Goal: Task Accomplishment & Management: Manage account settings

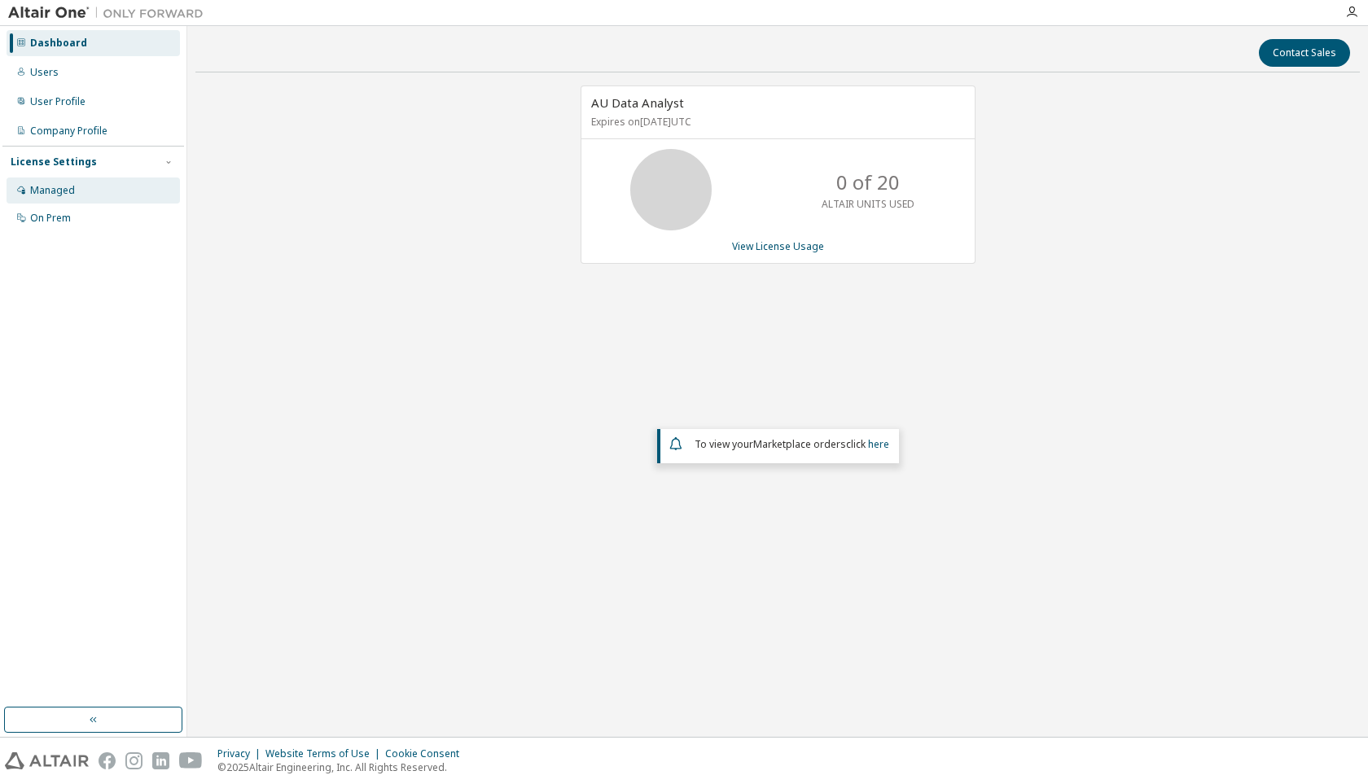
click at [77, 184] on div "Managed" at bounding box center [93, 191] width 173 height 26
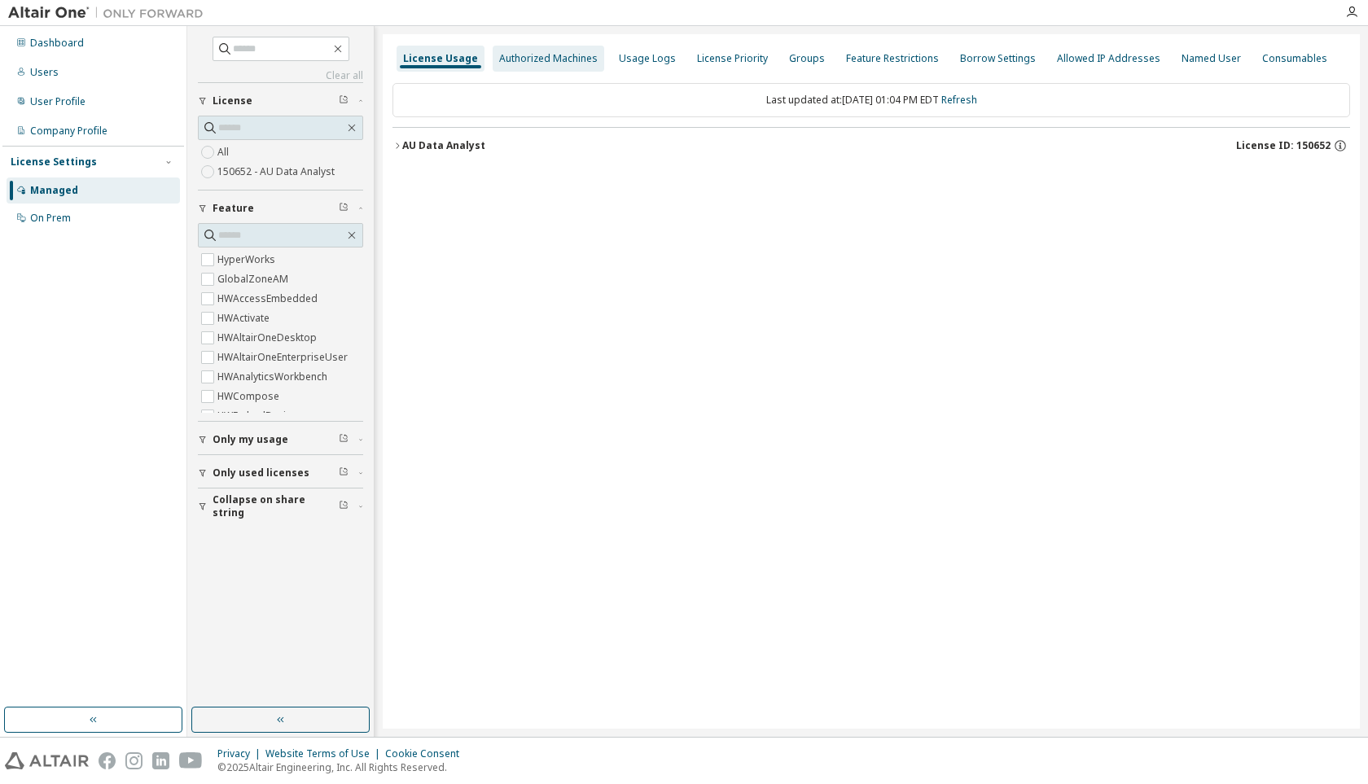
click at [549, 59] on div "Authorized Machines" at bounding box center [548, 58] width 99 height 13
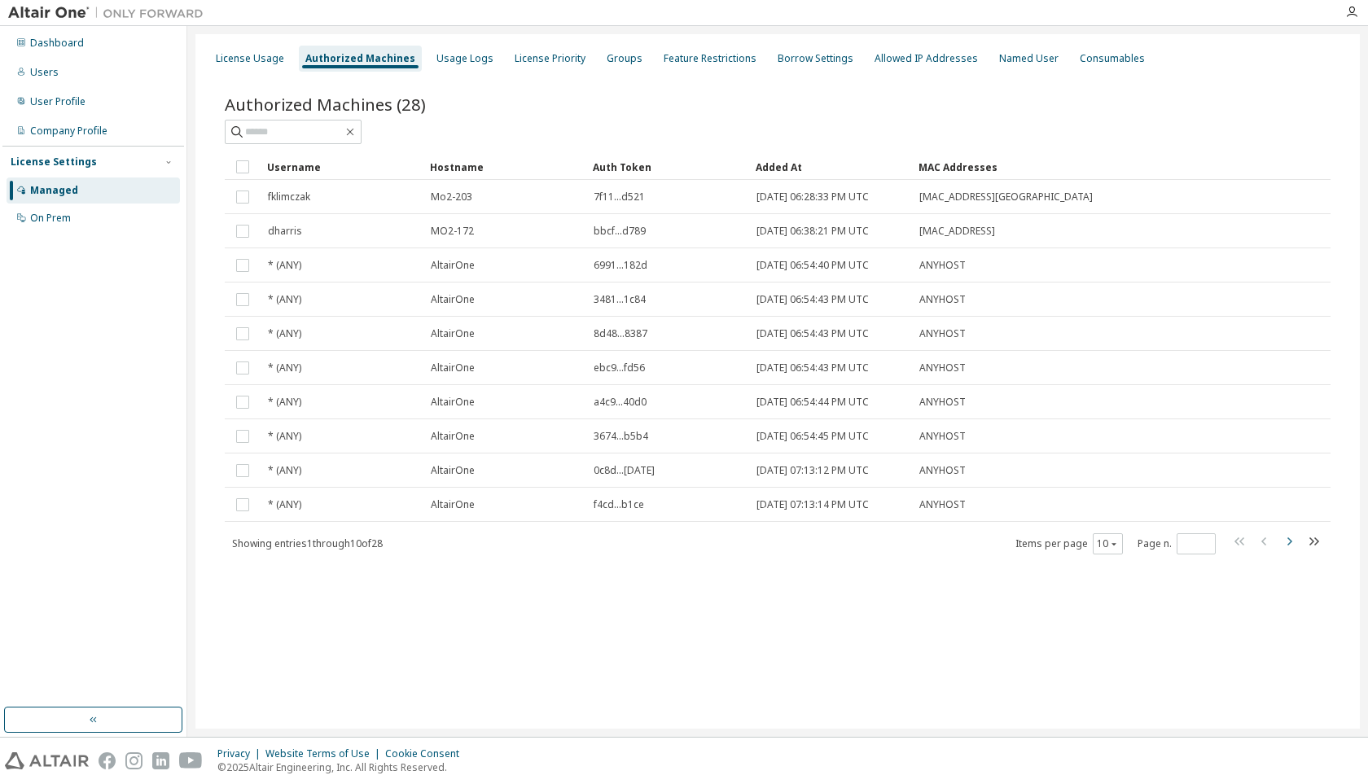
click at [1283, 537] on icon "button" at bounding box center [1289, 542] width 20 height 20
click at [1286, 542] on icon "button" at bounding box center [1289, 542] width 20 height 20
type input "*"
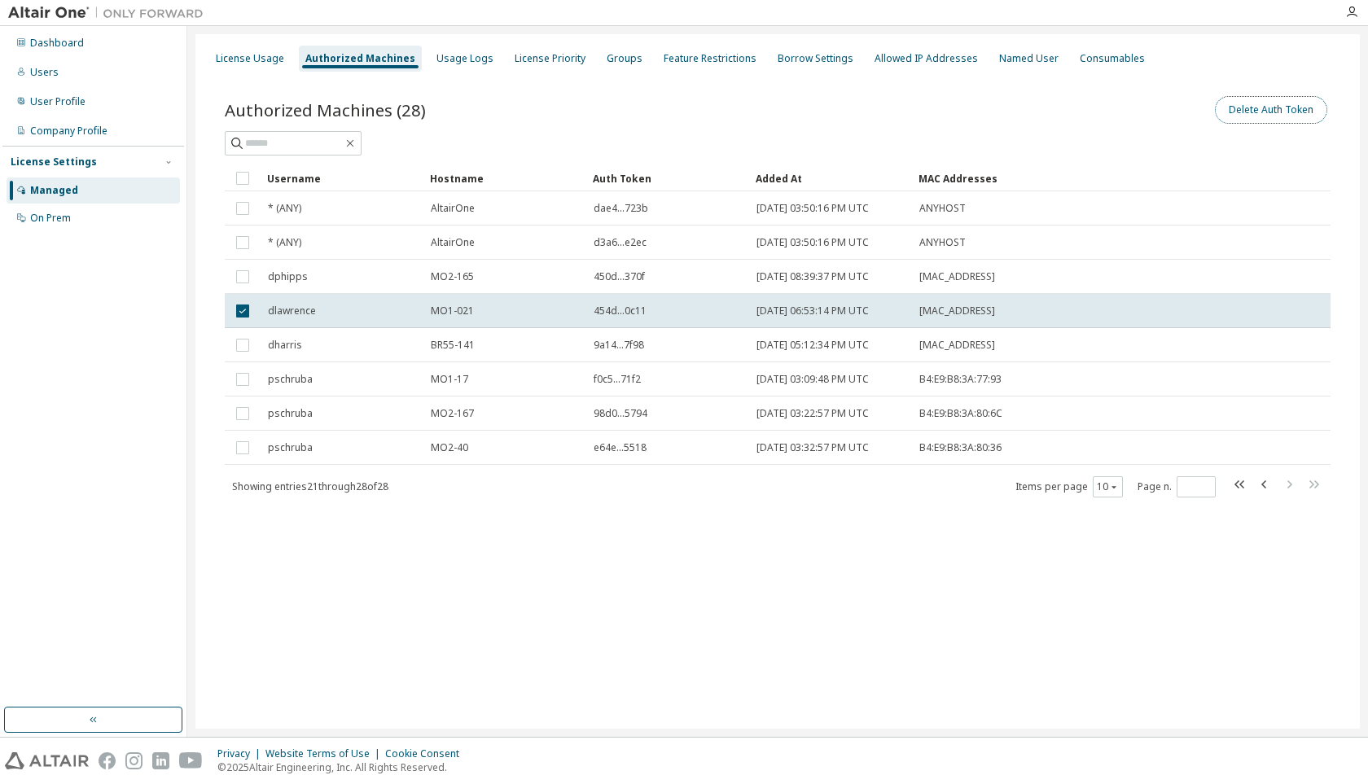
click at [1254, 114] on button "Delete Auth Token" at bounding box center [1271, 110] width 112 height 28
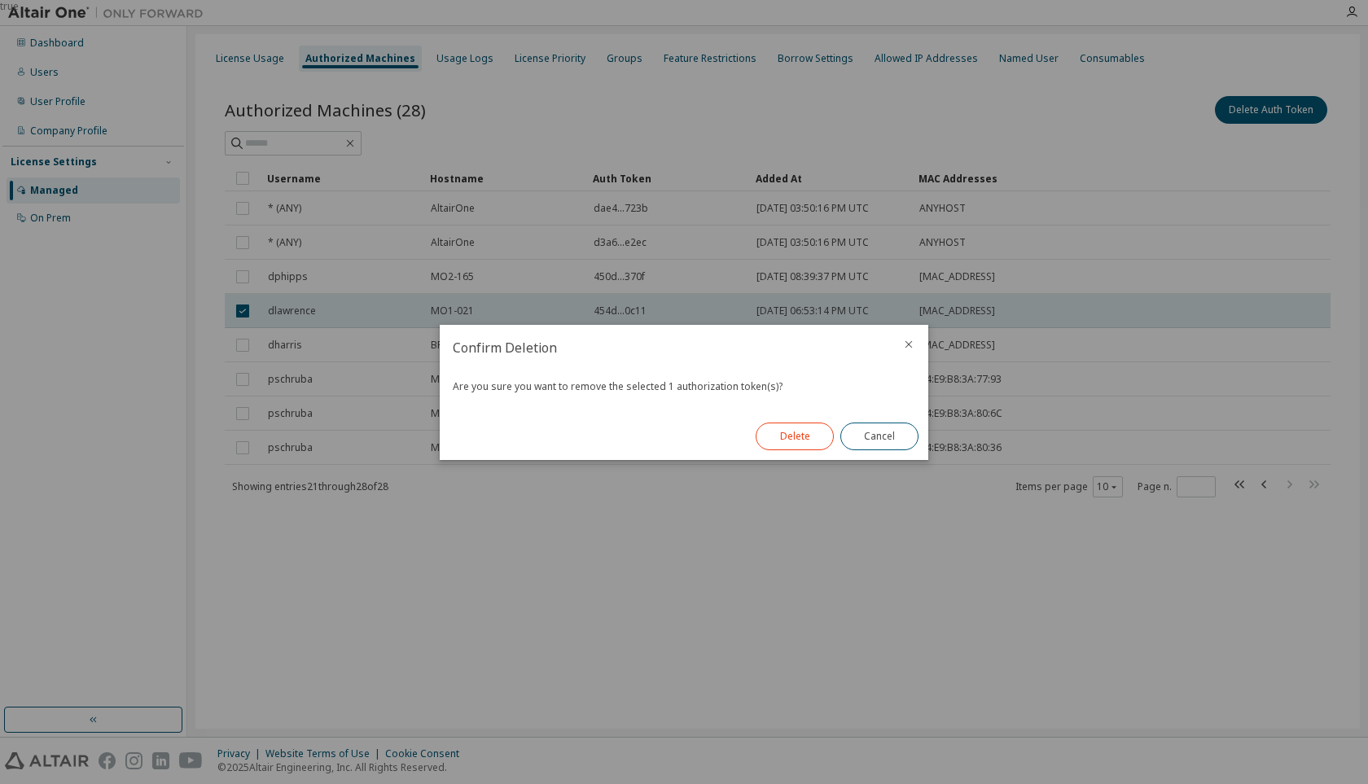
click at [787, 436] on button "Delete" at bounding box center [795, 437] width 78 height 28
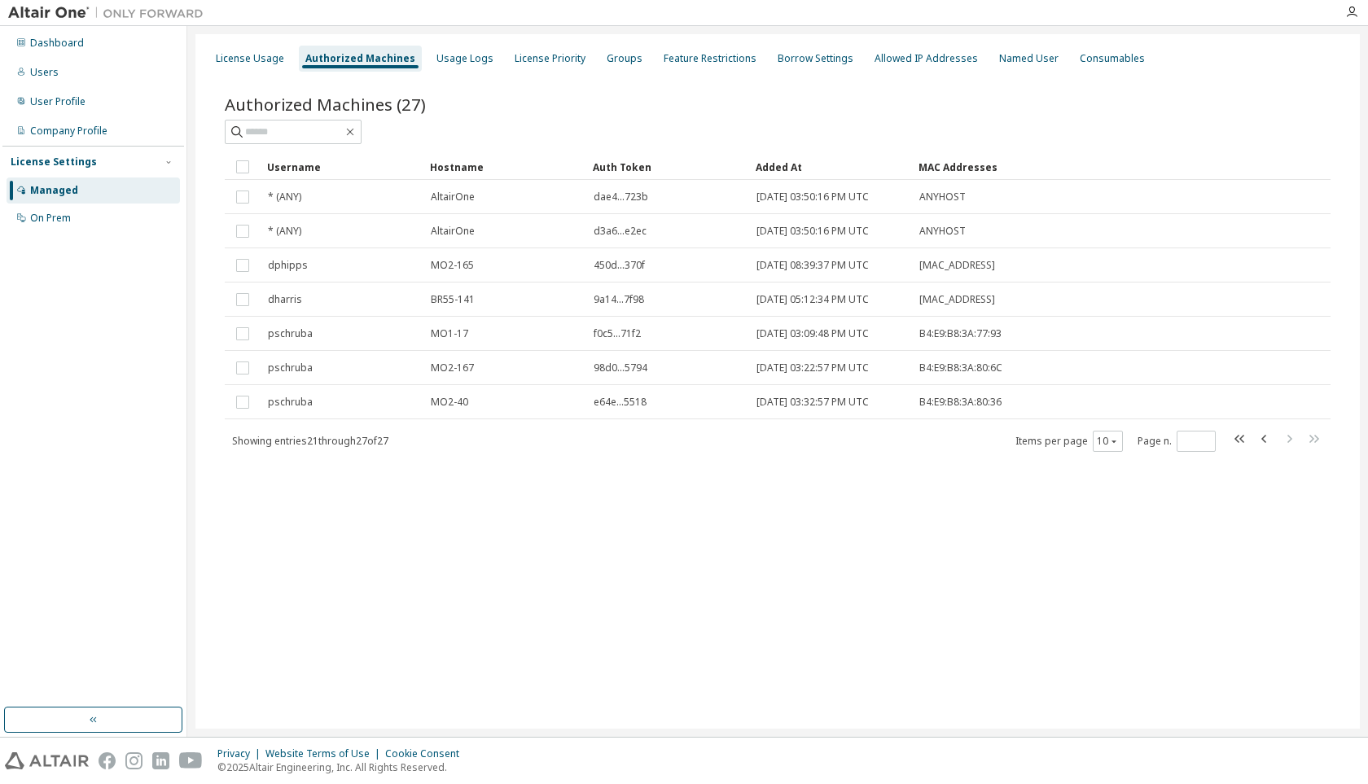
click at [1167, 95] on div "Authorized Machines (27)" at bounding box center [778, 104] width 1106 height 23
click at [240, 58] on div "License Usage" at bounding box center [250, 58] width 68 height 13
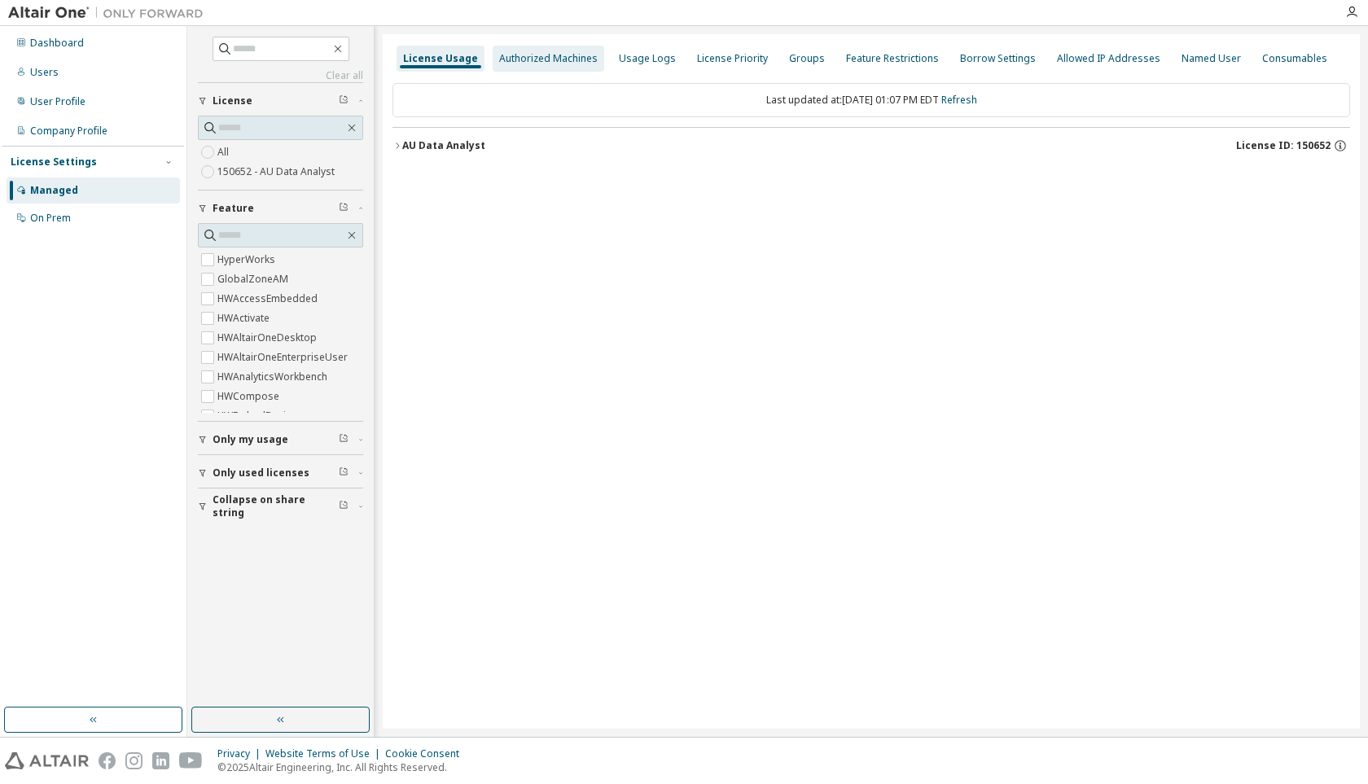
click at [548, 59] on div "Authorized Machines" at bounding box center [548, 58] width 99 height 13
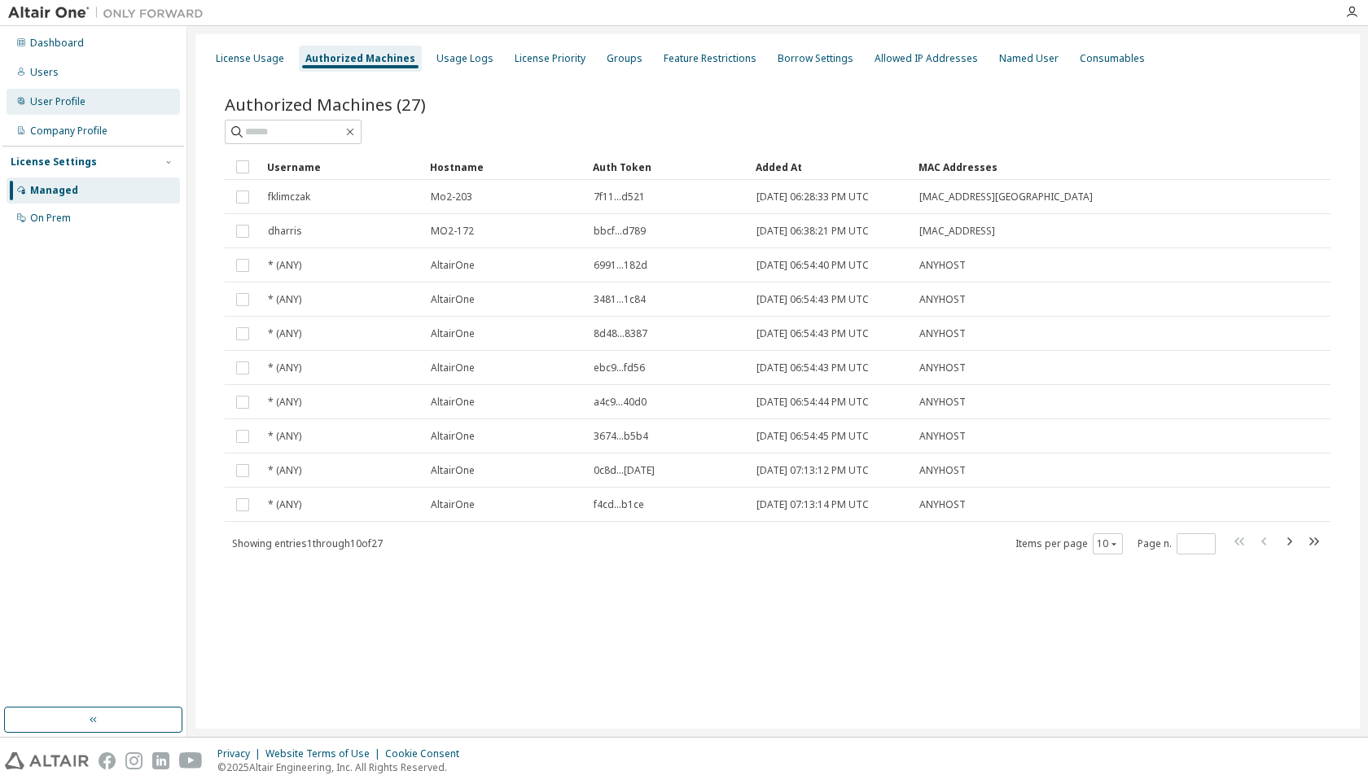
click at [97, 101] on div "User Profile" at bounding box center [93, 102] width 173 height 26
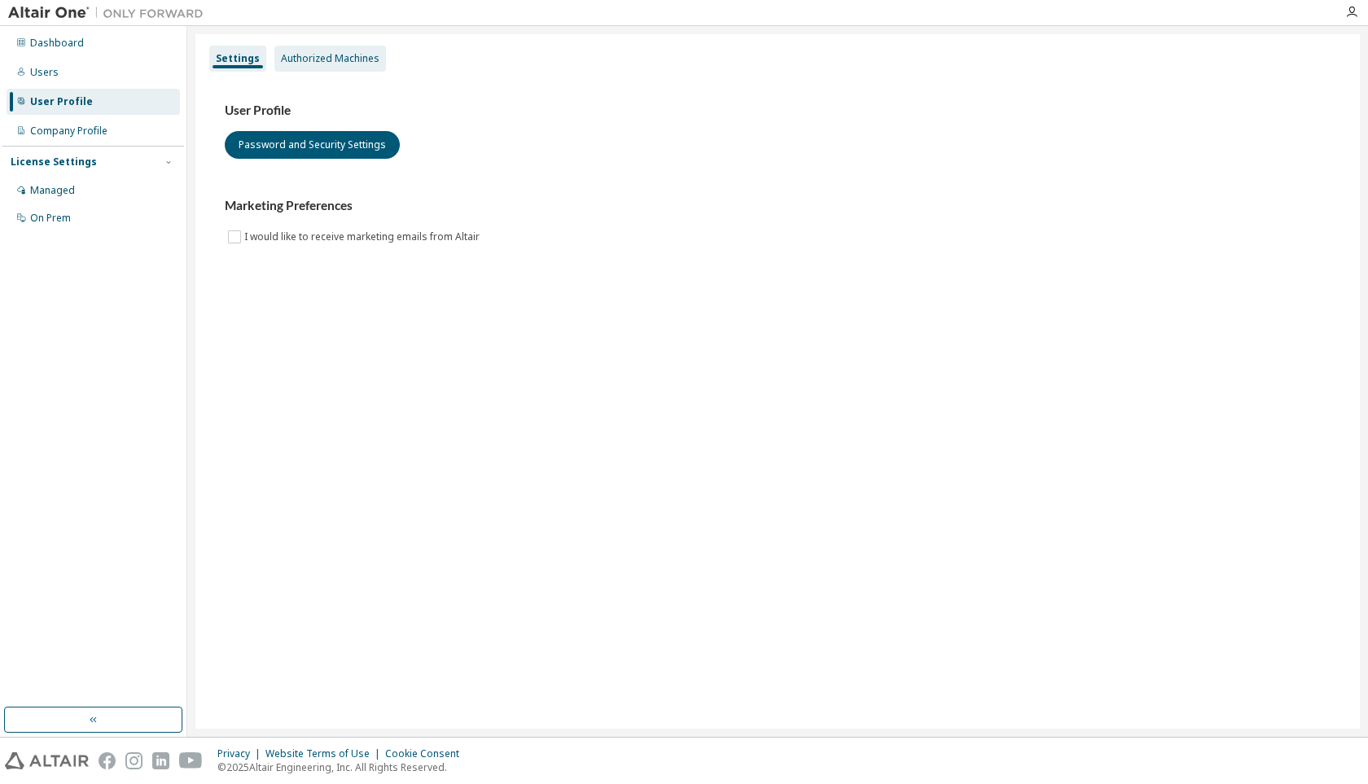
click at [338, 47] on div "Authorized Machines" at bounding box center [330, 59] width 112 height 26
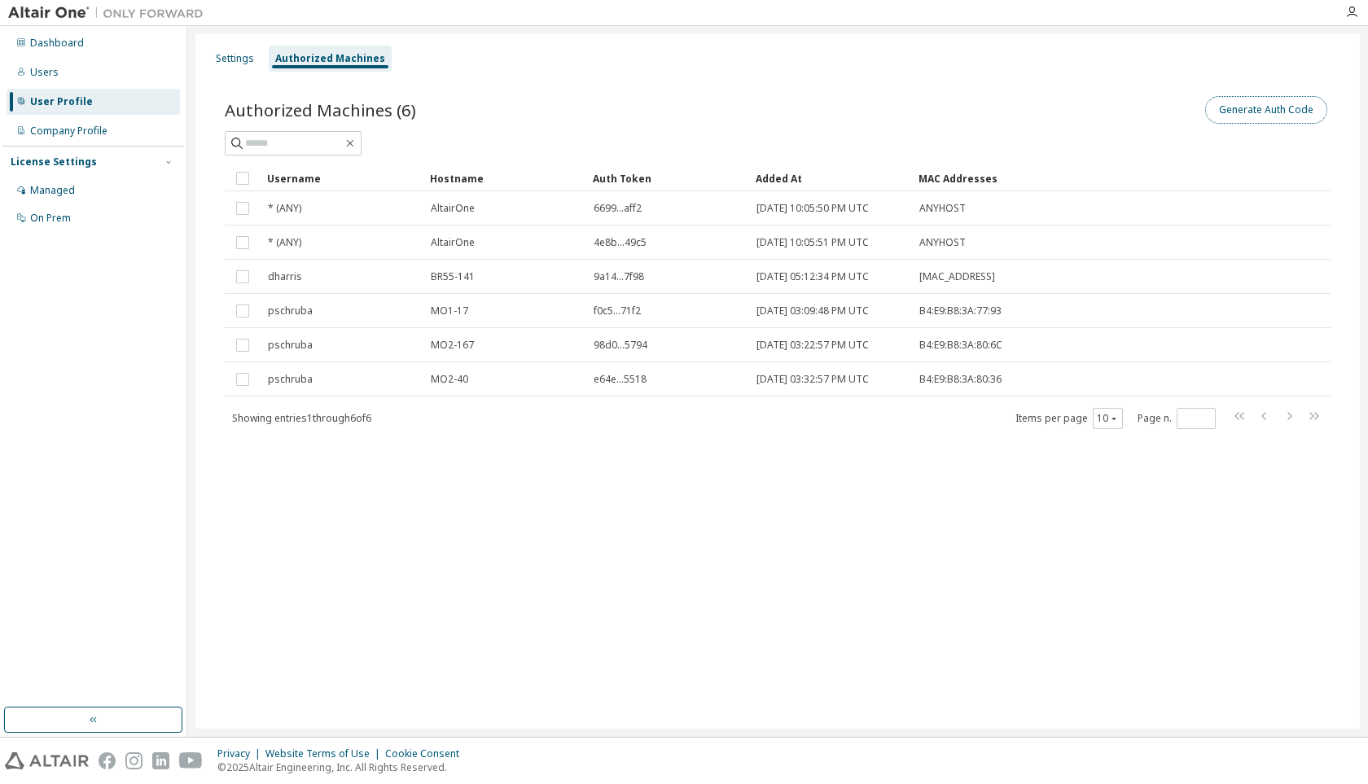
click at [1251, 107] on button "Generate Auth Code" at bounding box center [1266, 110] width 122 height 28
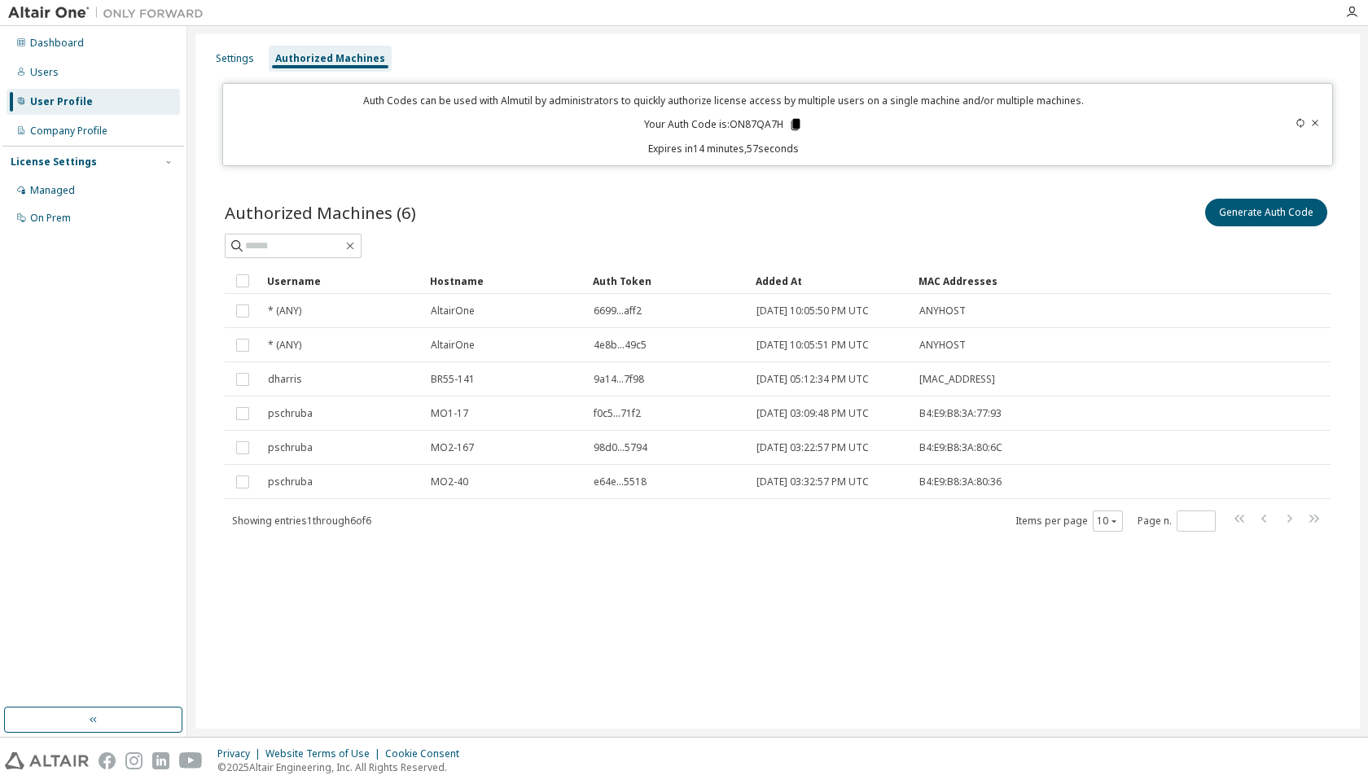
click at [799, 124] on icon at bounding box center [795, 124] width 9 height 11
